Goal: Task Accomplishment & Management: Complete application form

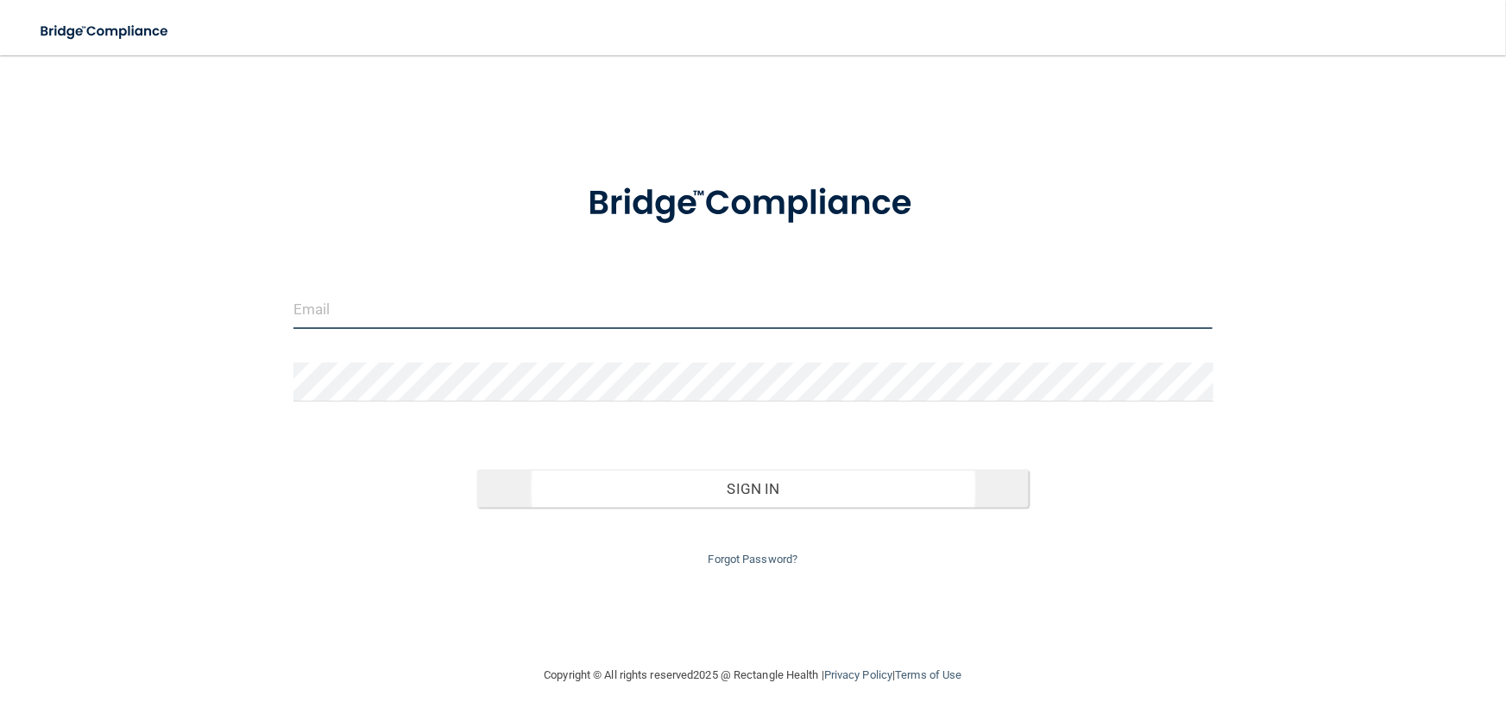
type input "[EMAIL_ADDRESS][DOMAIN_NAME]"
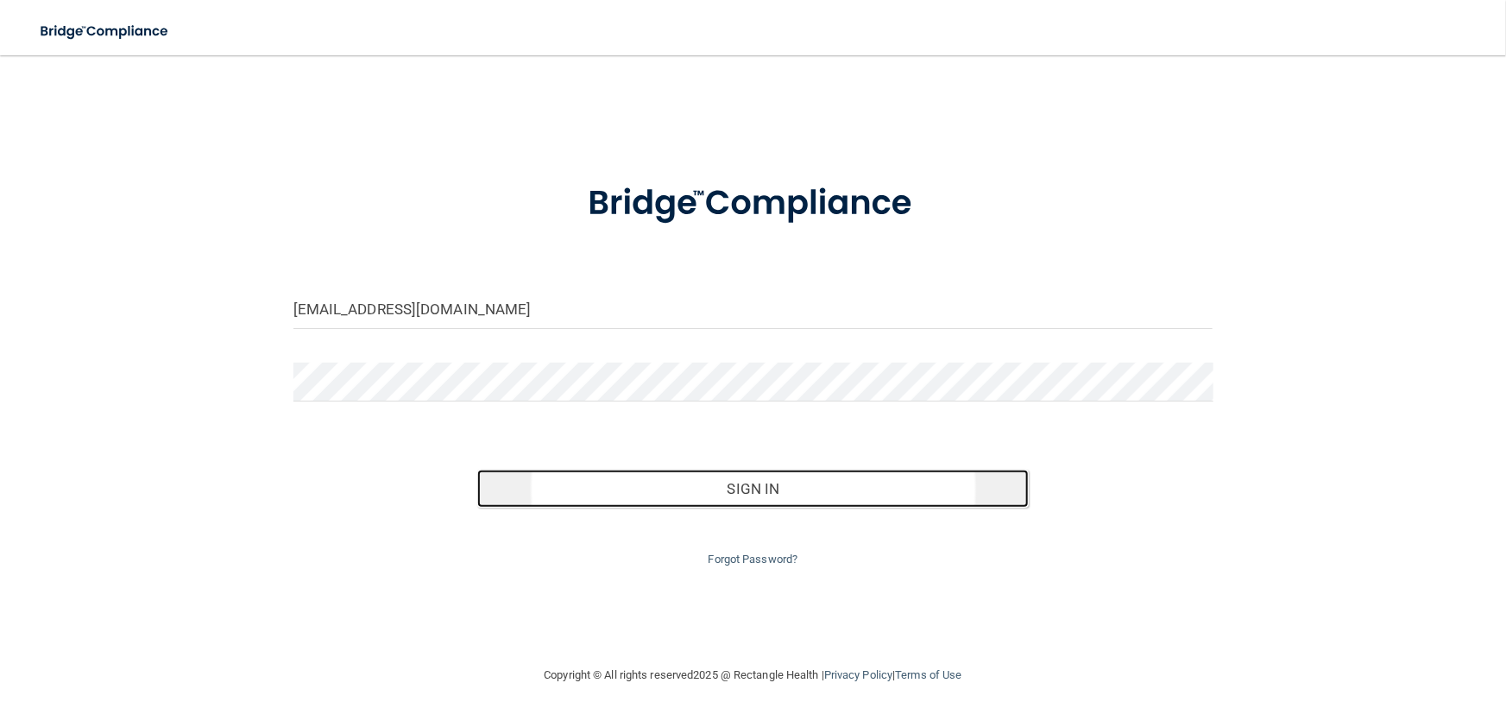
click at [777, 495] on button "Sign In" at bounding box center [752, 488] width 551 height 38
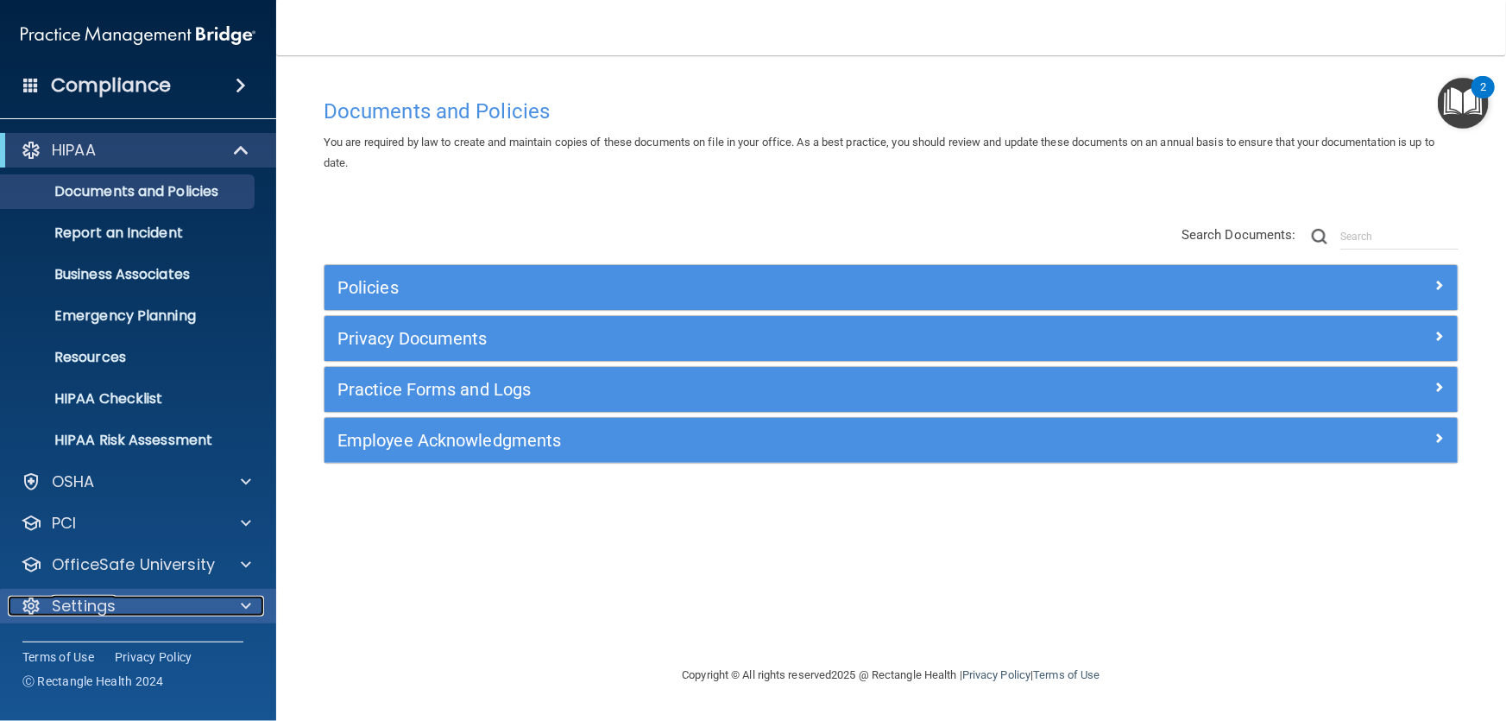
click at [236, 603] on div at bounding box center [243, 605] width 43 height 21
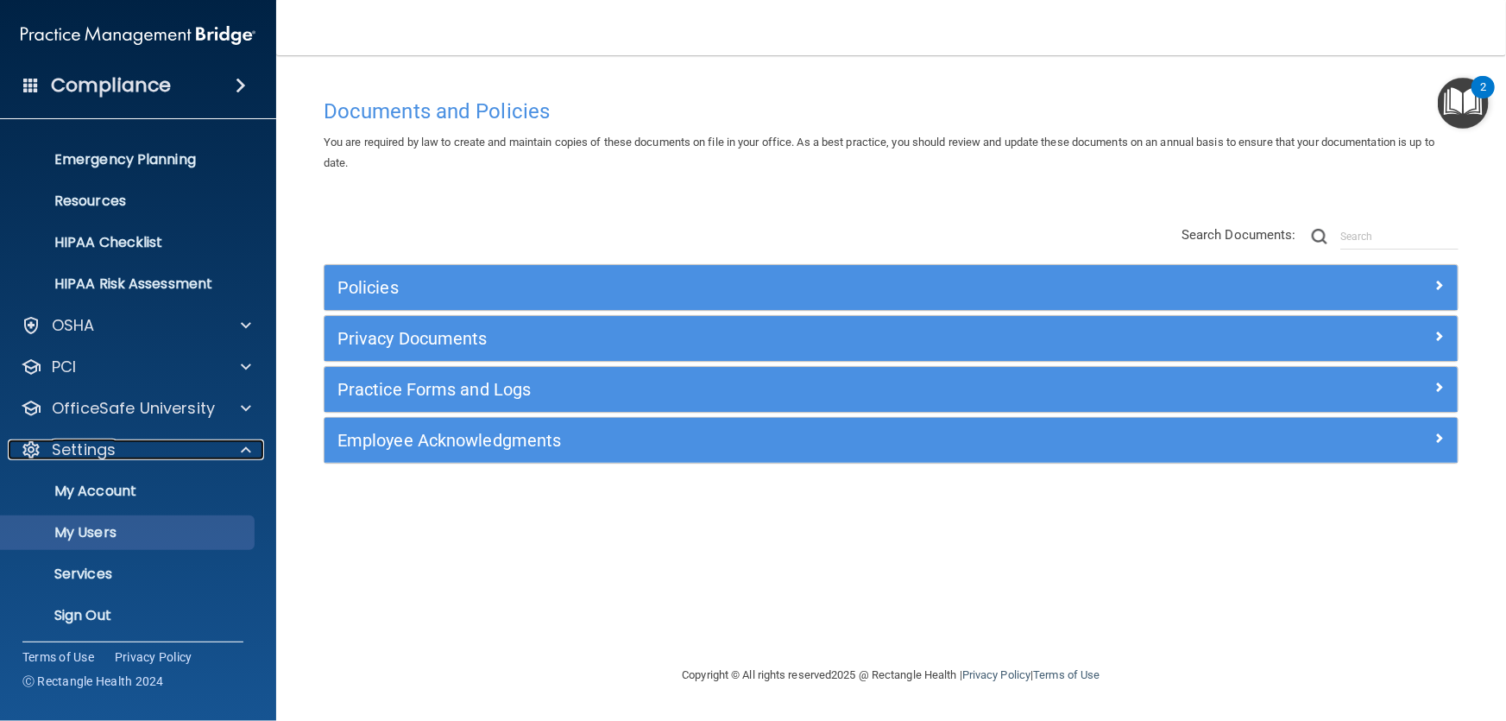
scroll to position [160, 0]
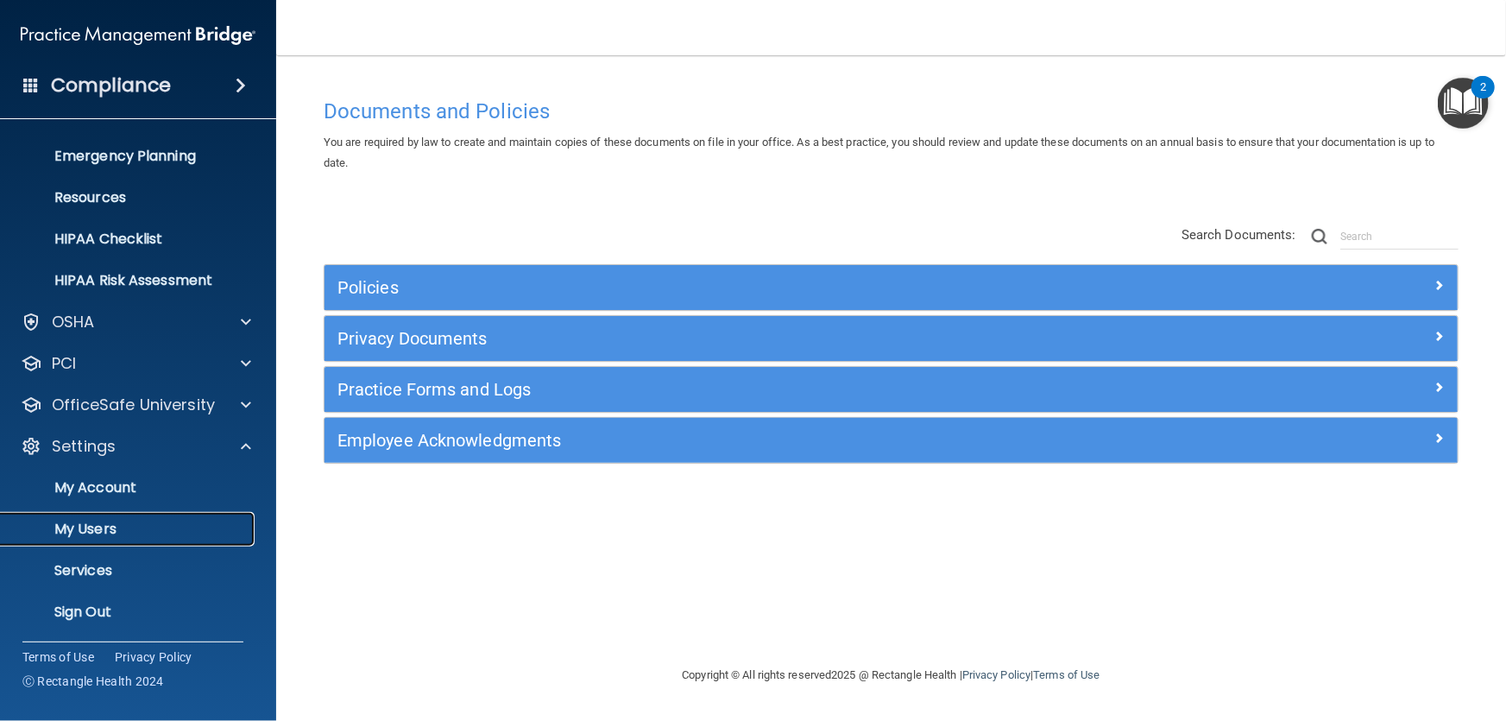
click at [104, 526] on p "My Users" at bounding box center [129, 528] width 236 height 17
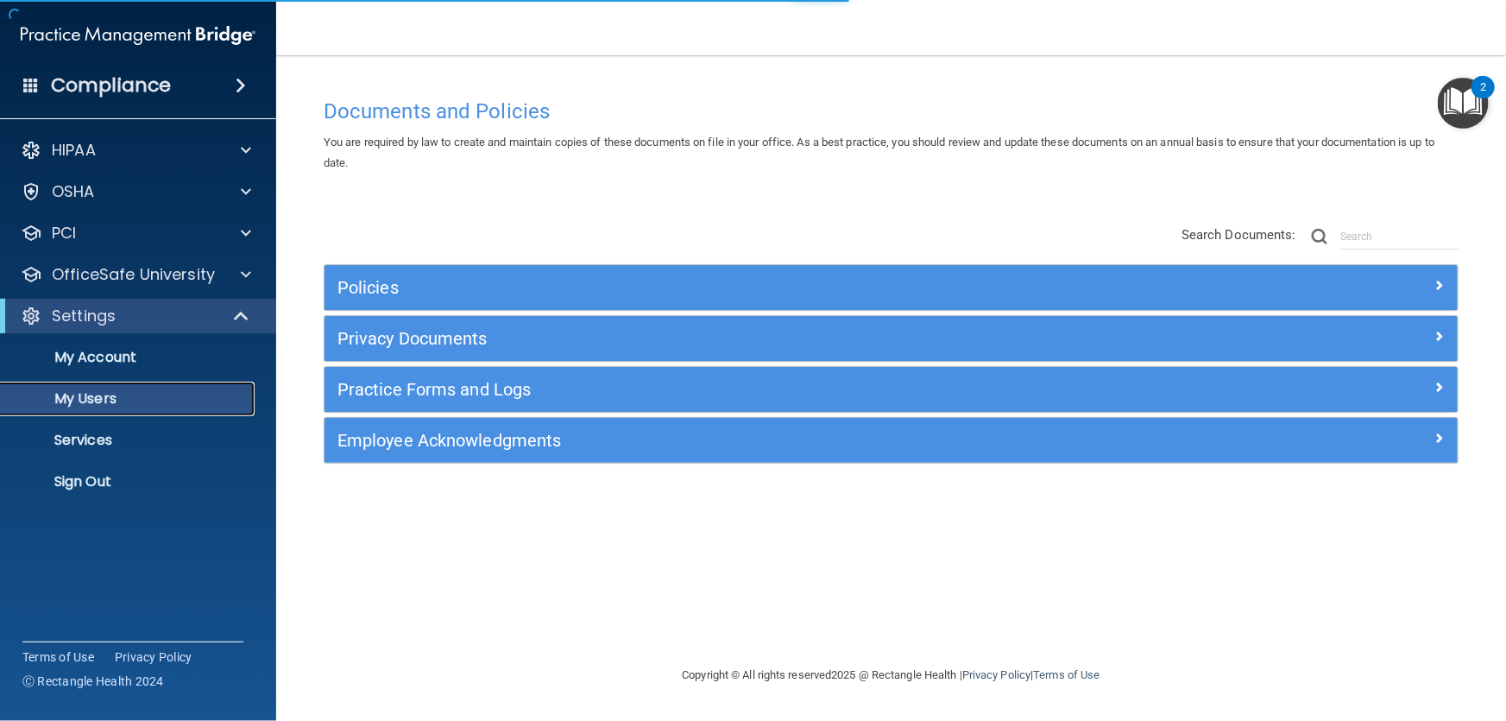
select select "20"
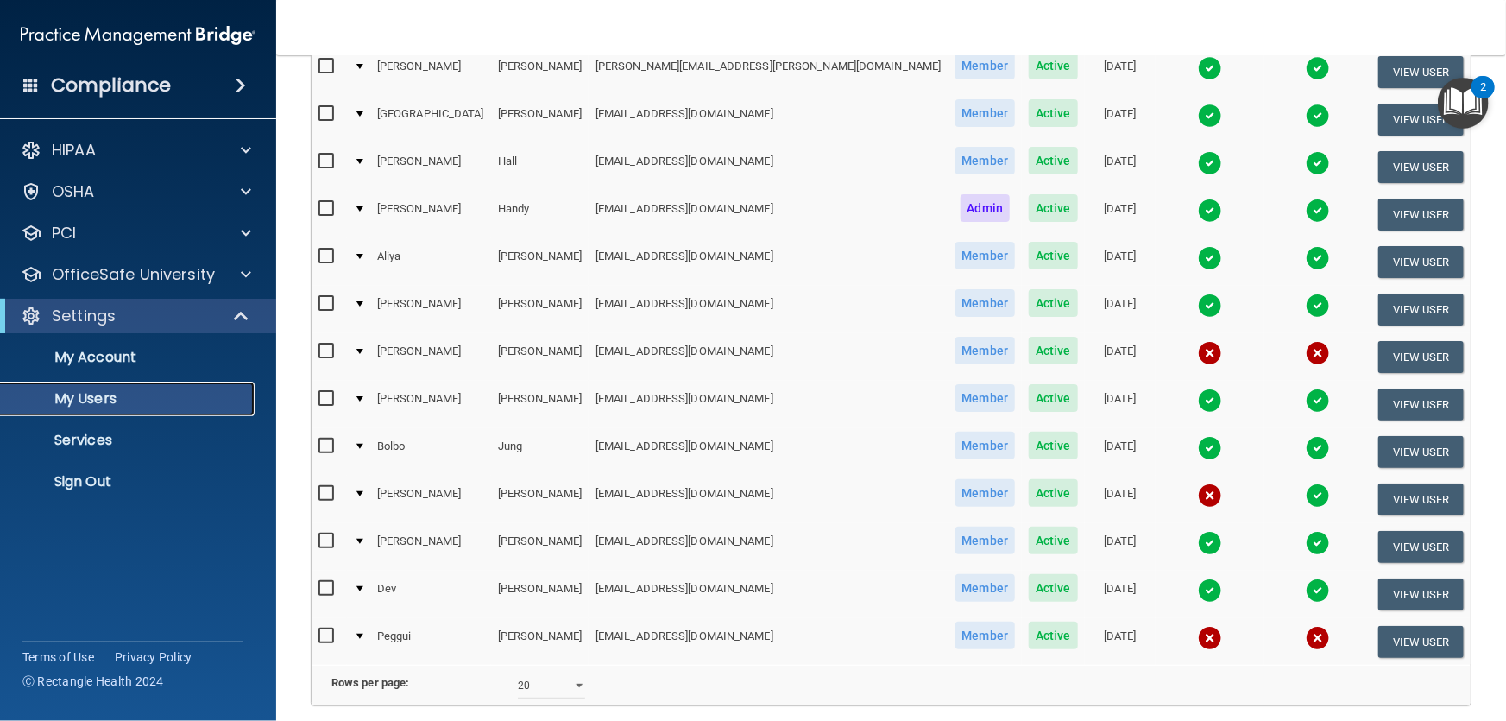
scroll to position [549, 0]
drag, startPoint x: 563, startPoint y: 351, endPoint x: 711, endPoint y: 346, distance: 148.5
click at [711, 346] on tr "[PERSON_NAME] [EMAIL_ADDRESS][DOMAIN_NAME] Member Active [DATE] View User" at bounding box center [891, 355] width 1159 height 47
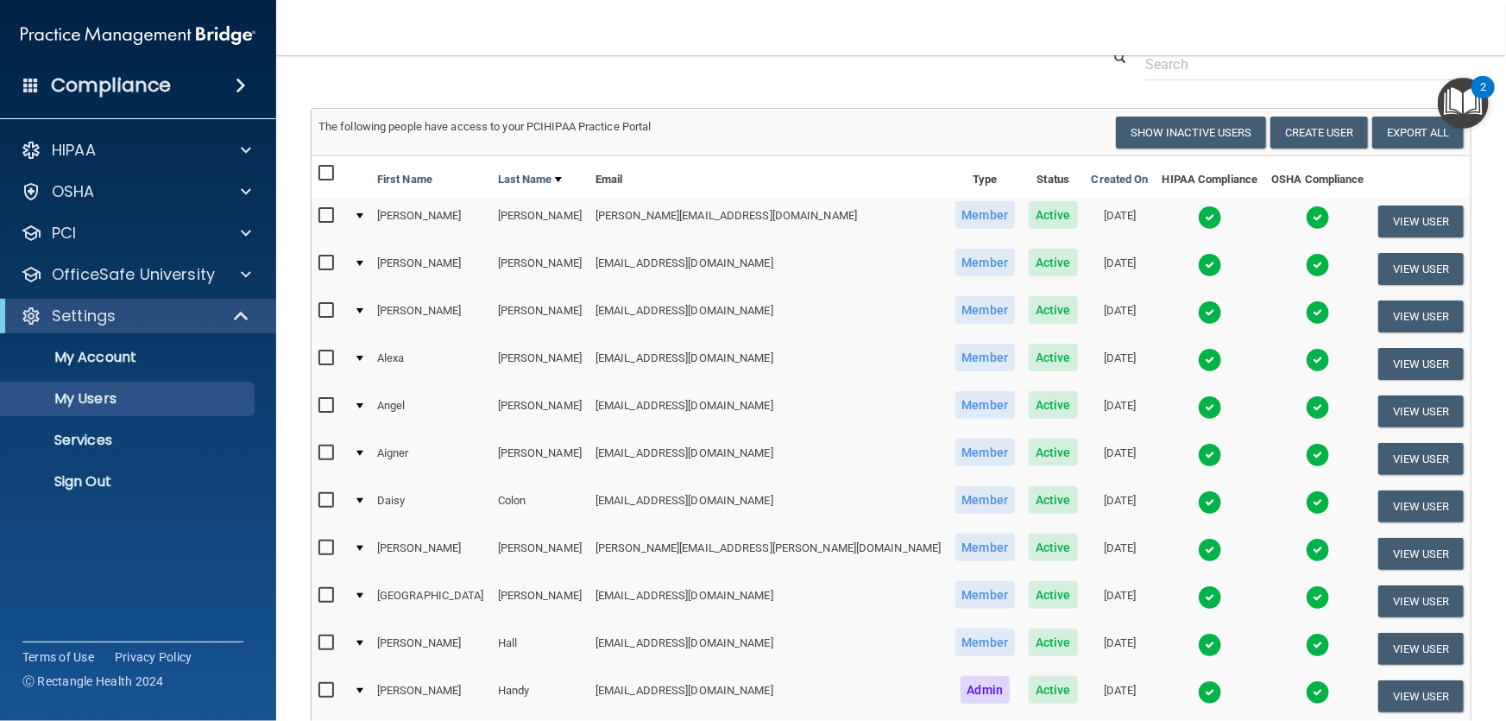
scroll to position [0, 0]
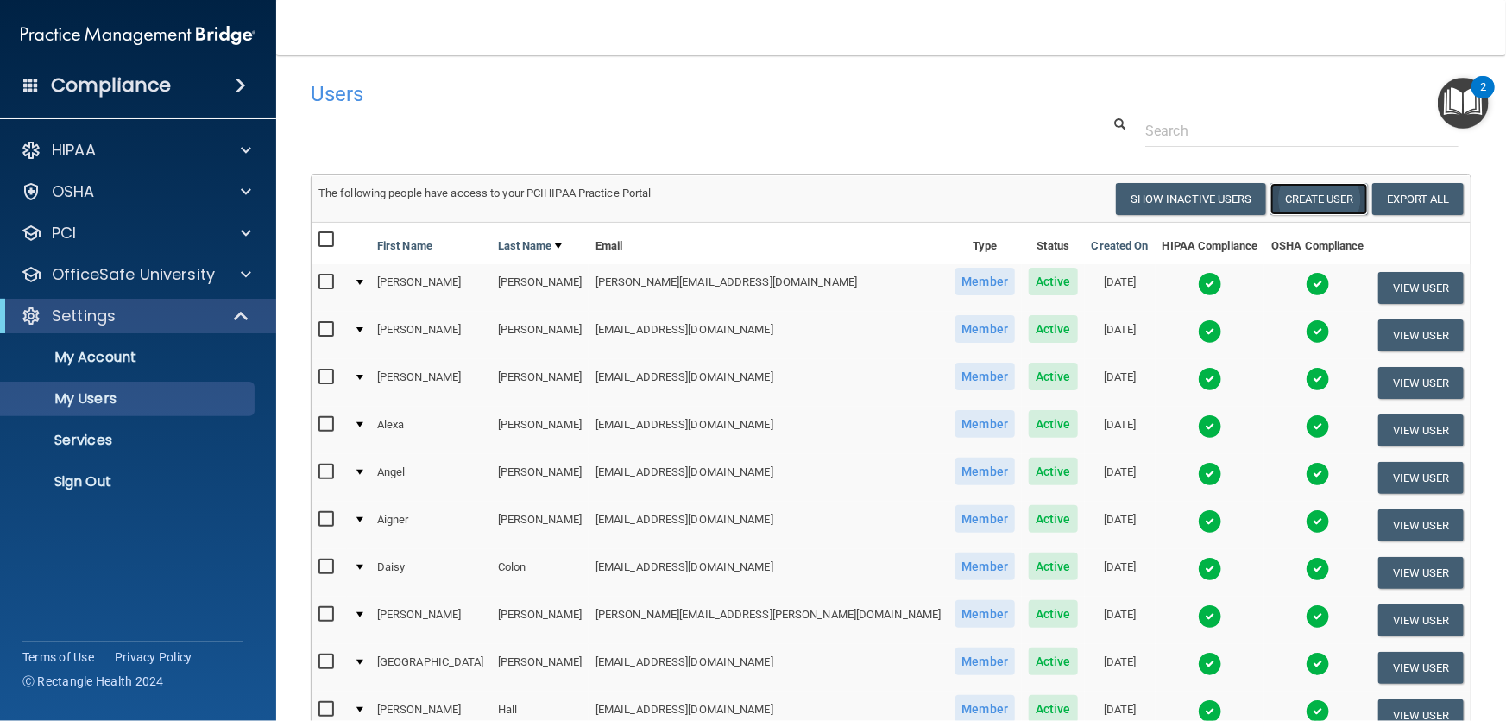
click at [1311, 194] on button "Create User" at bounding box center [1319, 199] width 98 height 32
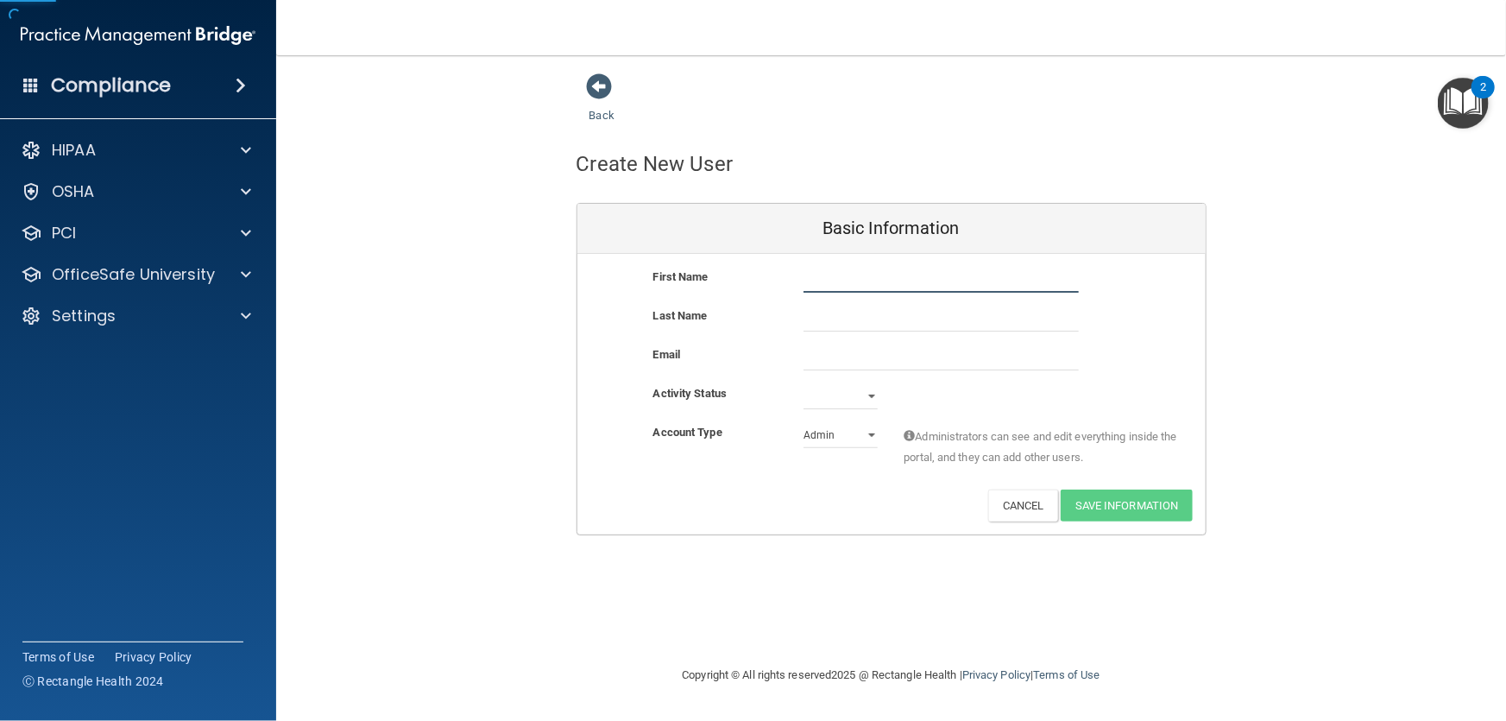
click at [843, 292] on input "text" at bounding box center [940, 280] width 275 height 26
click at [868, 287] on input "[PERSON_NAME]" at bounding box center [940, 280] width 275 height 26
type input "Lauren"
click at [851, 322] on input "text" at bounding box center [940, 319] width 275 height 26
drag, startPoint x: 647, startPoint y: 268, endPoint x: 548, endPoint y: 243, distance: 102.1
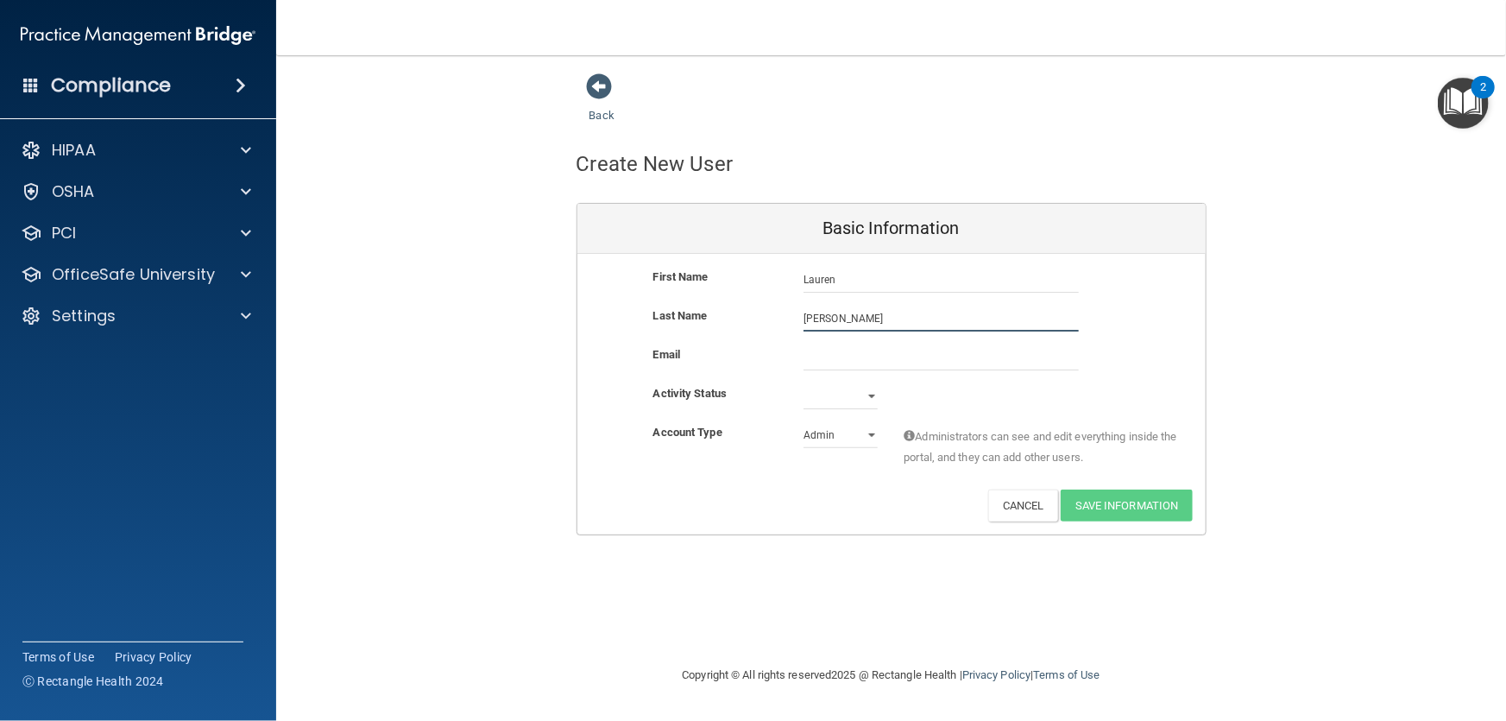
click at [548, 243] on div "Back Create New User Basic Information First Name [PERSON_NAME] [PERSON_NAME] L…" at bounding box center [891, 303] width 1161 height 463
type input "[PERSON_NAME]"
click at [833, 353] on input "email" at bounding box center [940, 357] width 275 height 26
paste input "[EMAIL_ADDRESS][DOMAIN_NAME]"
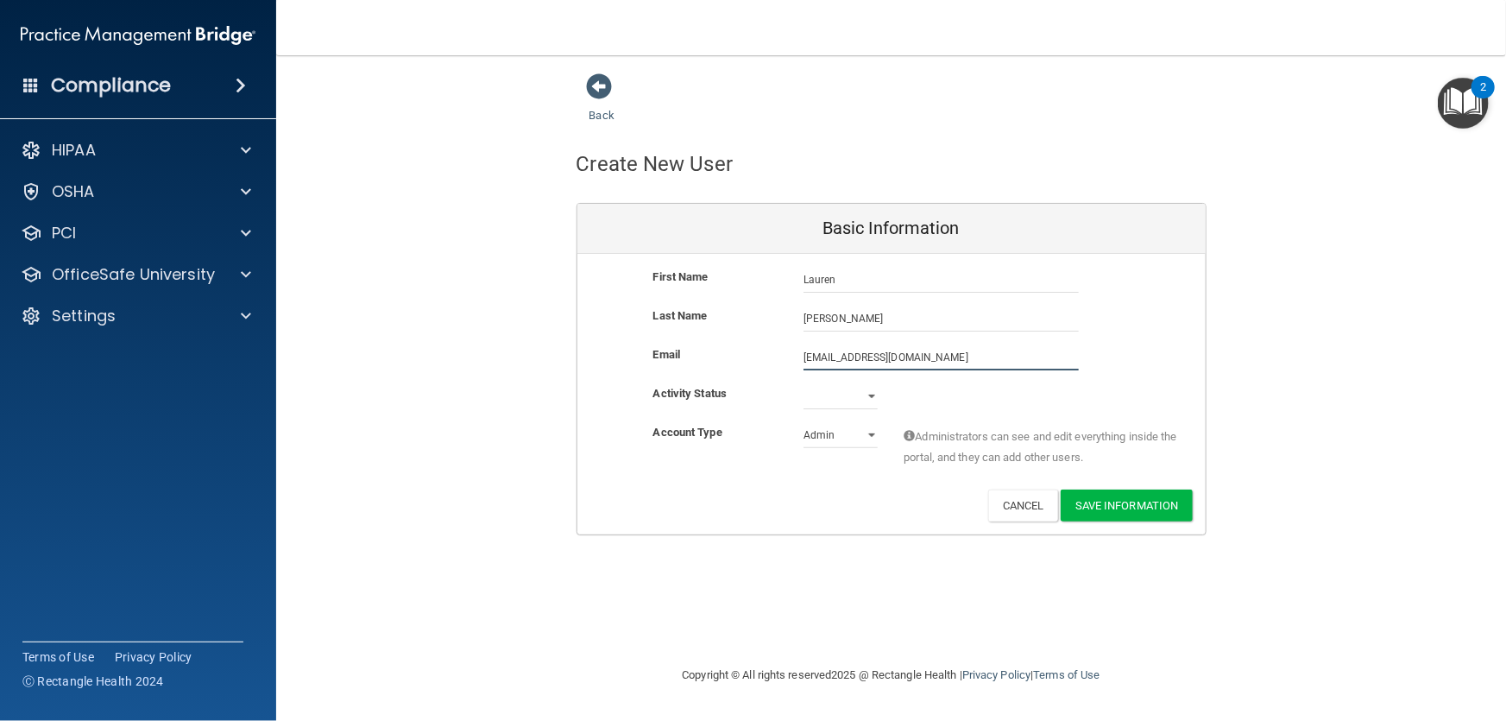
type input "[EMAIL_ADDRESS][DOMAIN_NAME]"
click at [817, 392] on select "Active Inactive" at bounding box center [840, 396] width 74 height 26
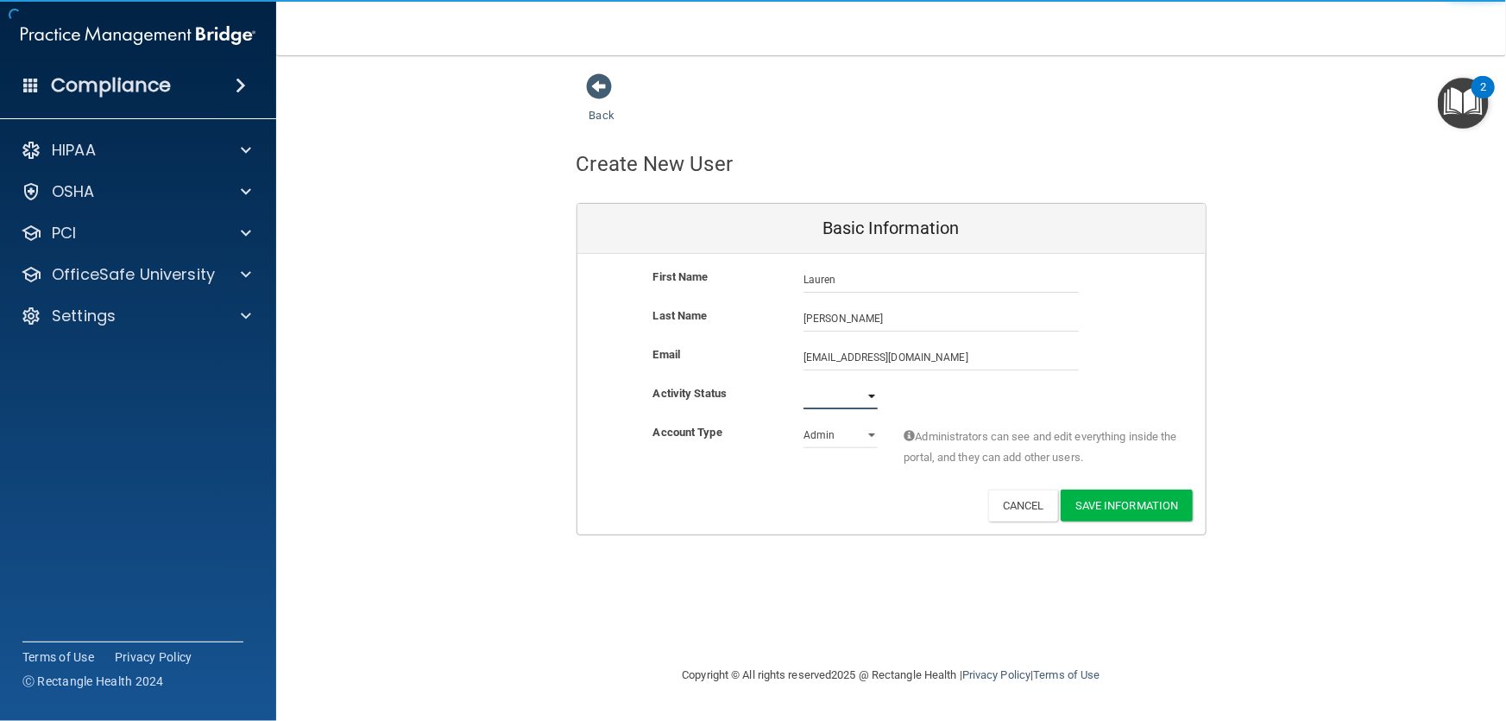
select select "active"
click at [803, 383] on select "Active Inactive" at bounding box center [840, 396] width 74 height 26
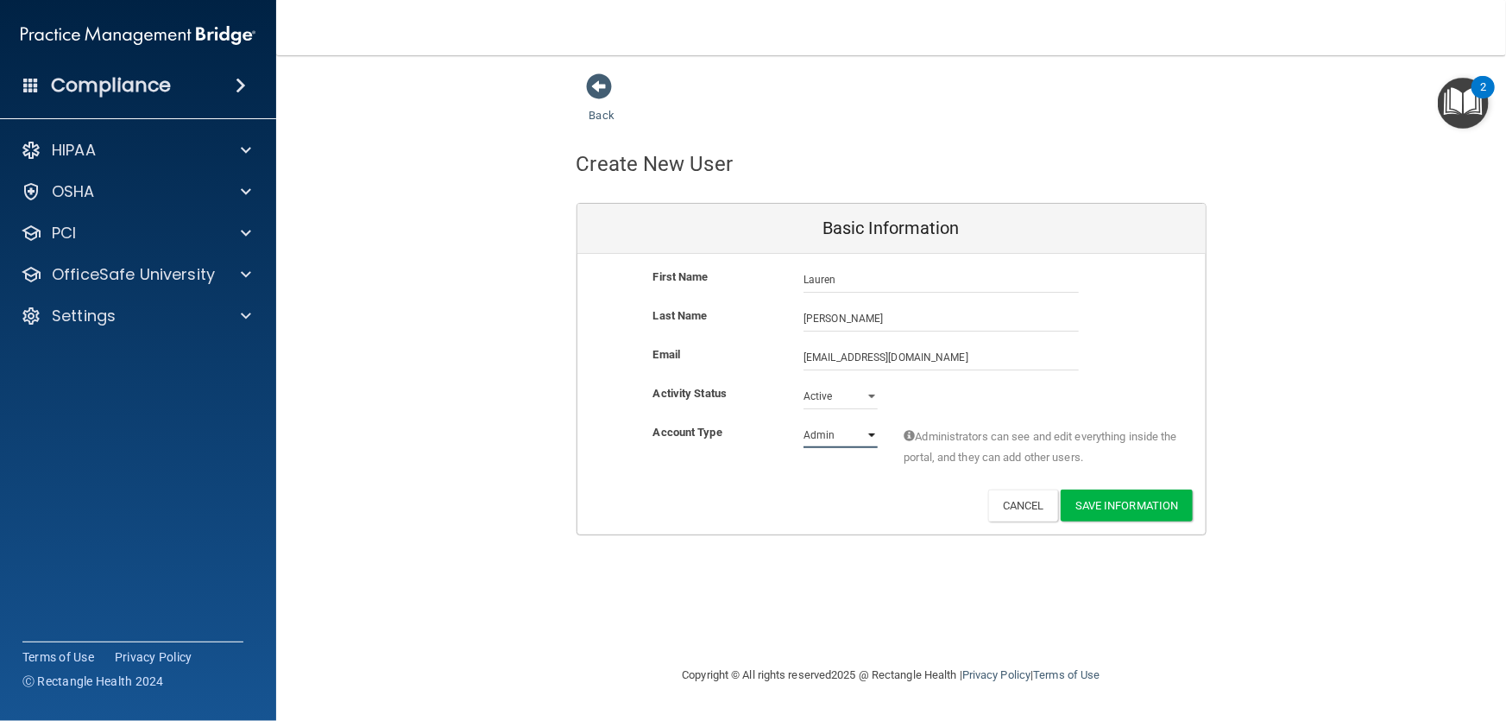
click at [845, 433] on select "Admin Member" at bounding box center [840, 435] width 74 height 26
select select "practice_member"
click at [803, 422] on select "Admin Member" at bounding box center [840, 435] width 74 height 26
click at [1148, 501] on button "Save Information" at bounding box center [1127, 505] width 132 height 32
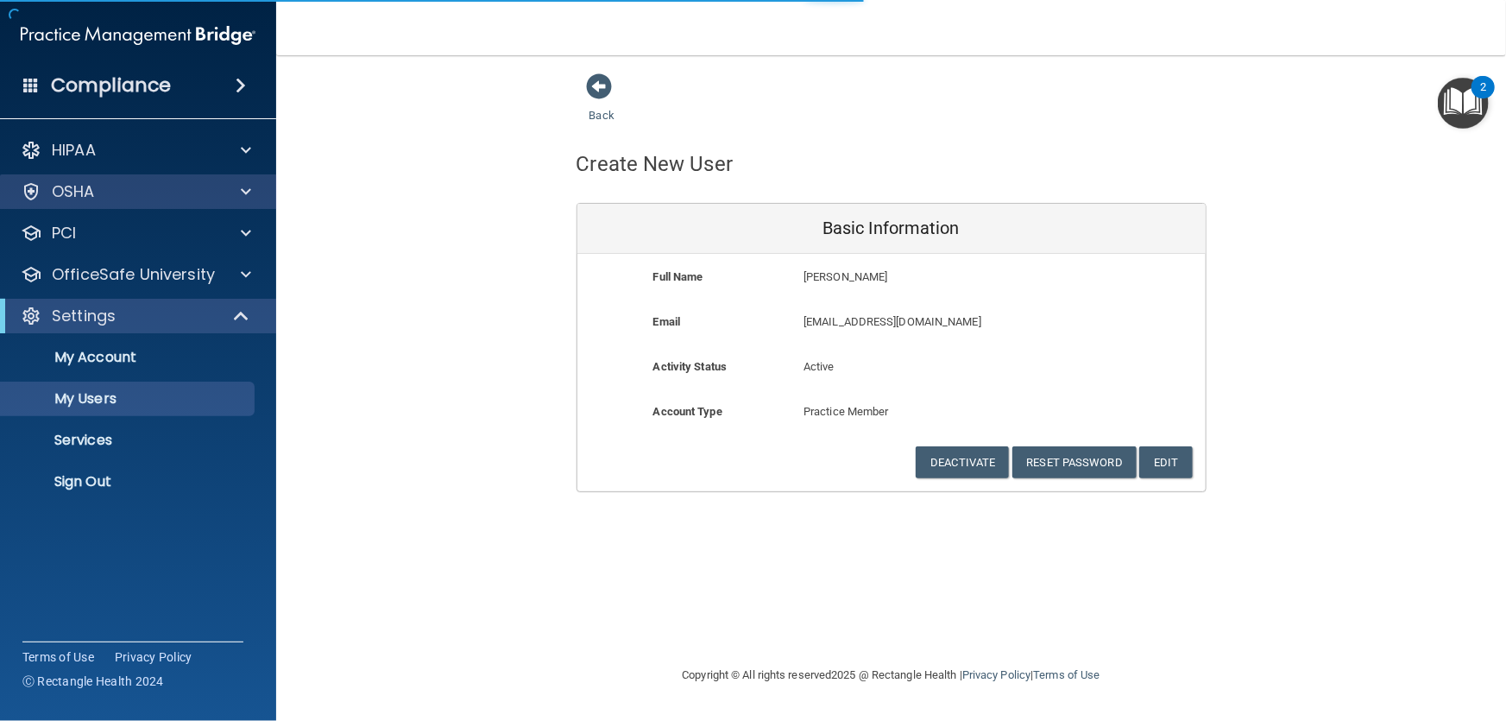
select select "20"
